Goal: Task Accomplishment & Management: Complete application form

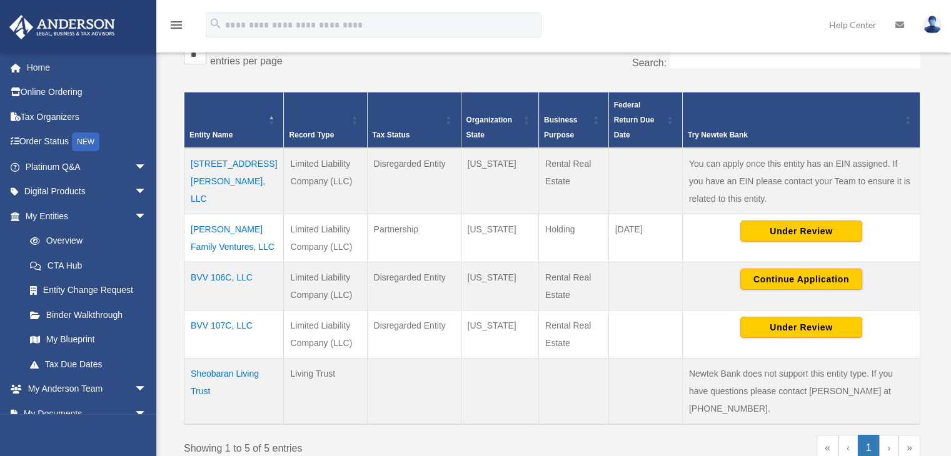
scroll to position [313, 0]
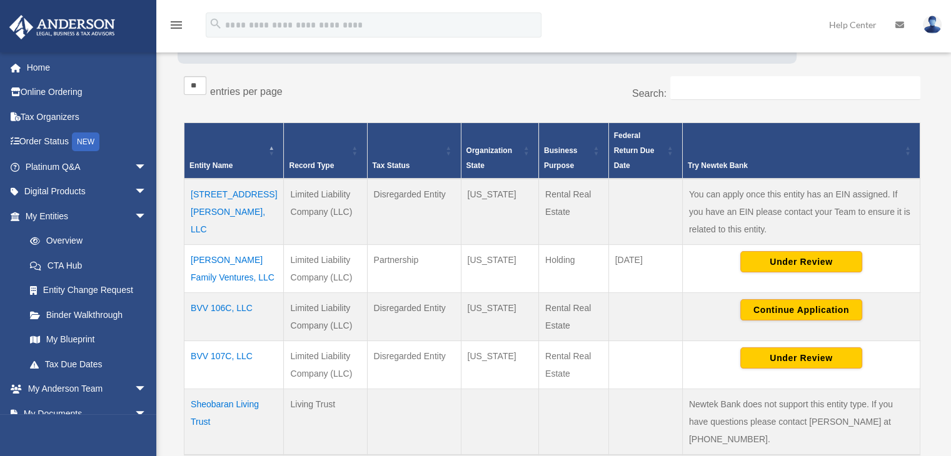
scroll to position [250, 0]
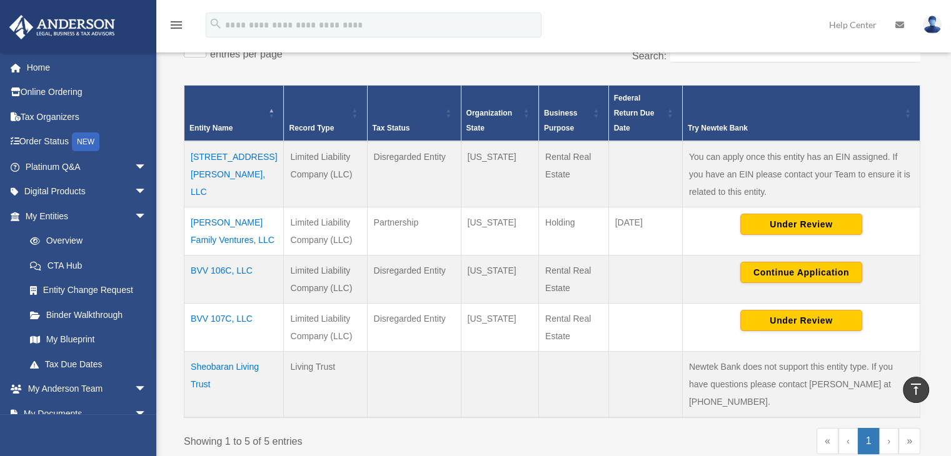
click at [251, 6] on div "menu search Site Menu add sheorent@gmail.com My Profile Reset Password Logout H…" at bounding box center [475, 26] width 951 height 52
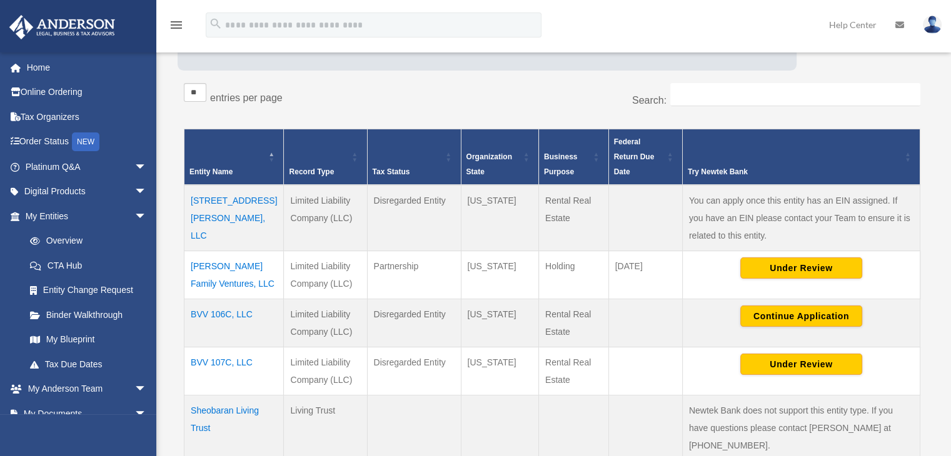
scroll to position [206, 0]
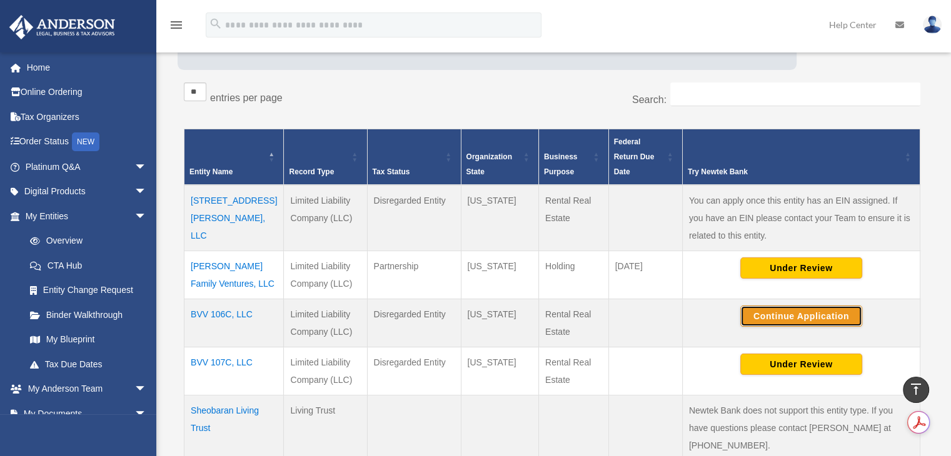
click at [791, 311] on button "Continue Application" at bounding box center [801, 316] width 122 height 21
